Goal: Task Accomplishment & Management: Manage account settings

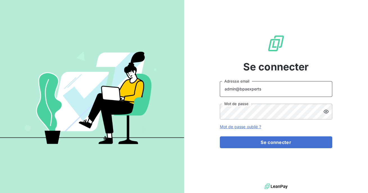
click at [264, 91] on input "admin@bpaexperts" at bounding box center [276, 89] width 112 height 16
type input "admin@tecnifibre"
click at [220, 136] on button "Se connecter" at bounding box center [276, 142] width 112 height 12
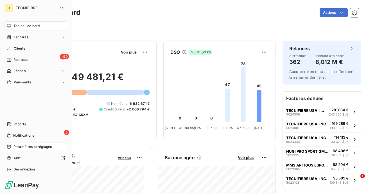
click at [20, 146] on span "Paramètres et réglages" at bounding box center [32, 146] width 38 height 5
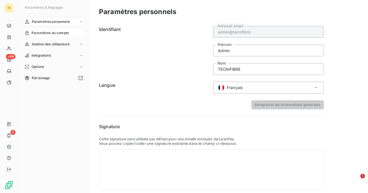
click at [47, 34] on span "Paramètres du compte" at bounding box center [49, 32] width 37 height 5
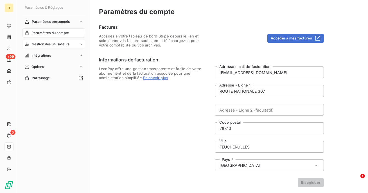
click at [45, 44] on span "Gestion des utilisateurs" at bounding box center [51, 44] width 38 height 5
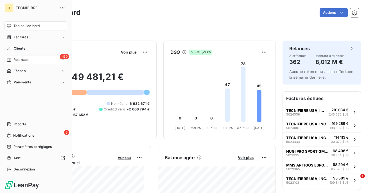
click at [25, 61] on span "Relances" at bounding box center [20, 59] width 15 height 5
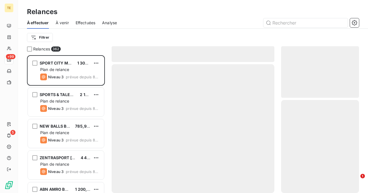
scroll to position [138, 78]
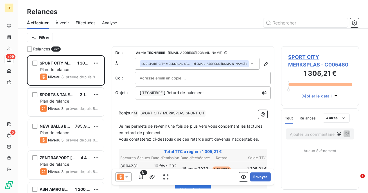
click at [85, 22] on span "Effectuées" at bounding box center [86, 23] width 20 height 6
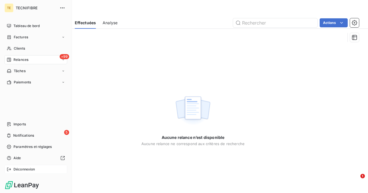
click at [22, 168] on span "Déconnexion" at bounding box center [24, 168] width 22 height 5
